Goal: Find specific page/section: Find specific page/section

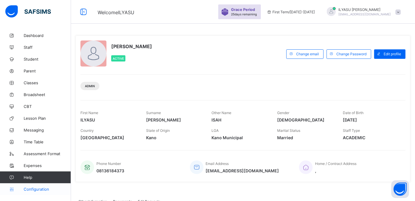
click at [32, 187] on span "Configuration" at bounding box center [47, 189] width 47 height 5
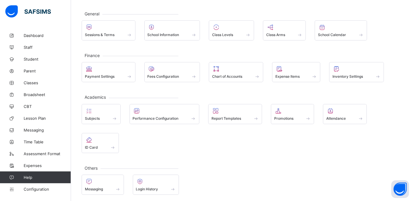
scroll to position [30, 0]
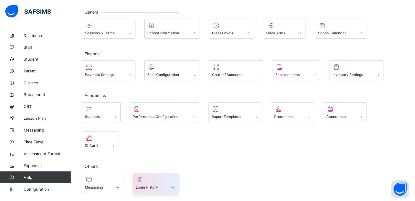
click at [176, 190] on div "Login History" at bounding box center [156, 183] width 46 height 20
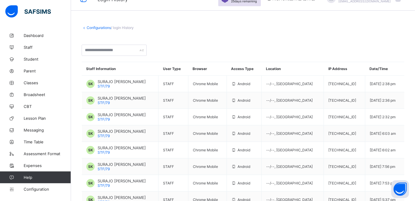
scroll to position [26, 0]
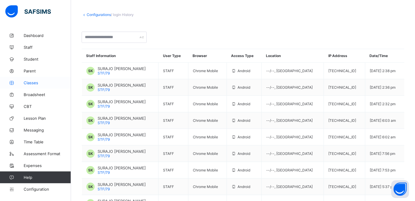
click at [30, 82] on span "Classes" at bounding box center [47, 82] width 47 height 5
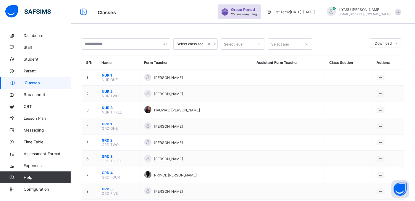
scroll to position [176, 0]
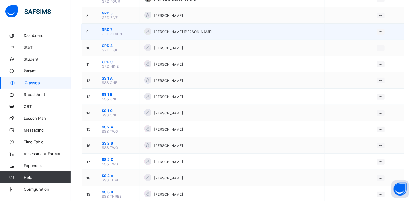
click at [108, 27] on span "GRD 7" at bounding box center [118, 29] width 33 height 4
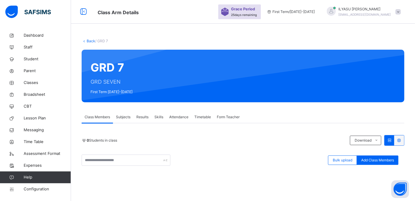
drag, startPoint x: 420, startPoint y: 132, endPoint x: 253, endPoint y: 37, distance: 192.6
click at [253, 37] on div "Back / GRD 7 GRD 7 GRD SEVEN First Term [DATE]-[DATE] Class Members Subjects Re…" at bounding box center [243, 163] width 344 height 266
click at [29, 34] on span "Dashboard" at bounding box center [47, 36] width 47 height 6
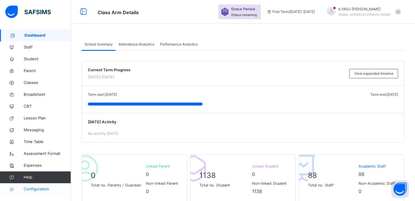
click at [40, 187] on span "Configuration" at bounding box center [47, 189] width 47 height 6
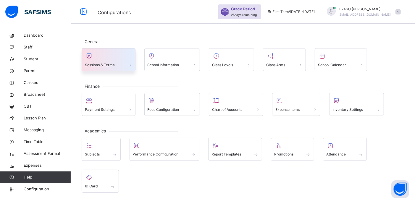
click at [115, 60] on div at bounding box center [108, 55] width 47 height 9
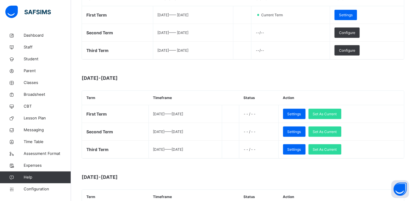
scroll to position [118, 0]
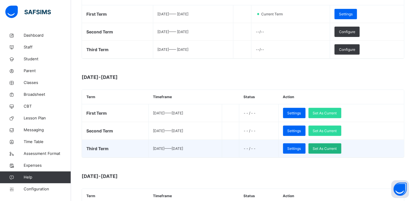
click at [330, 148] on span "Set As Current" at bounding box center [325, 148] width 24 height 5
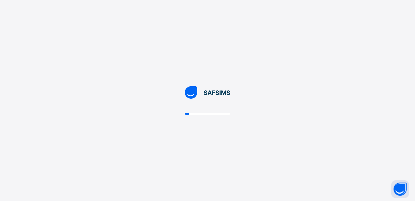
scroll to position [0, 0]
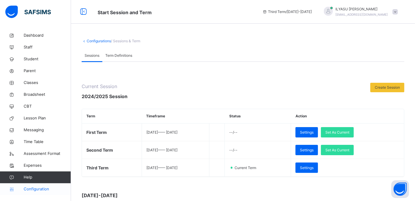
click at [36, 189] on span "Configuration" at bounding box center [47, 189] width 47 height 6
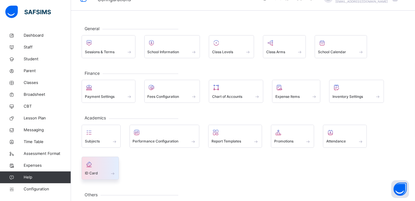
scroll to position [46, 0]
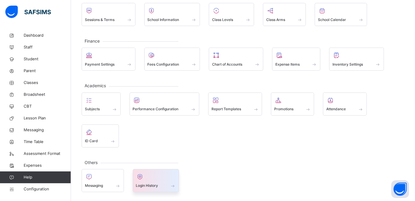
click at [142, 185] on span "Login History" at bounding box center [147, 185] width 22 height 5
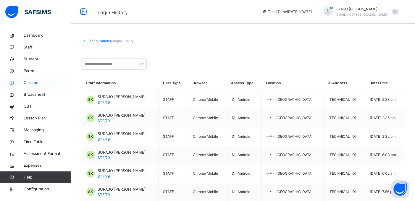
click at [36, 82] on span "Classes" at bounding box center [47, 83] width 47 height 6
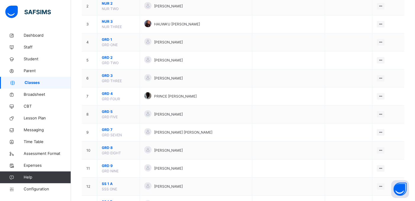
scroll to position [92, 0]
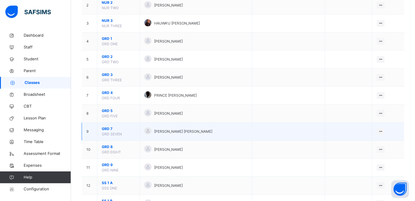
click at [112, 129] on span "GRD 7" at bounding box center [118, 128] width 33 height 5
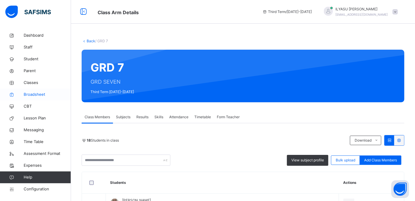
click at [29, 93] on span "Broadsheet" at bounding box center [47, 95] width 47 height 6
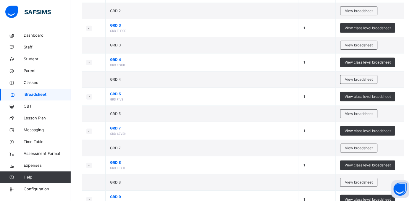
scroll to position [223, 0]
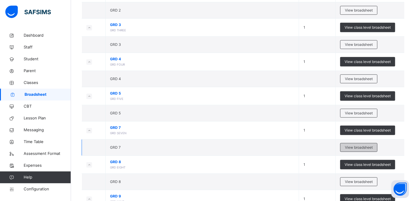
click at [365, 148] on span "View broadsheet" at bounding box center [359, 147] width 28 height 5
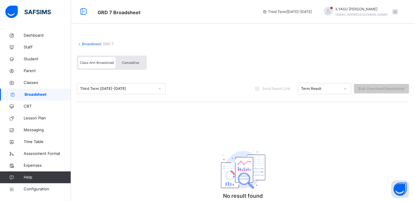
click at [90, 42] on link "Broadsheet" at bounding box center [91, 44] width 19 height 4
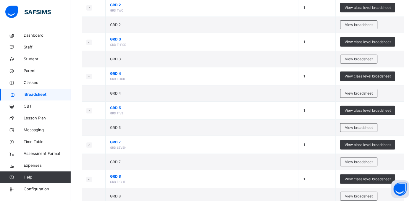
scroll to position [315, 0]
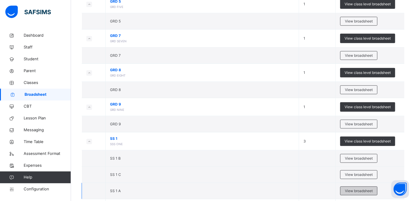
click at [363, 191] on span "View broadsheet" at bounding box center [359, 190] width 28 height 5
